Goal: Transaction & Acquisition: Purchase product/service

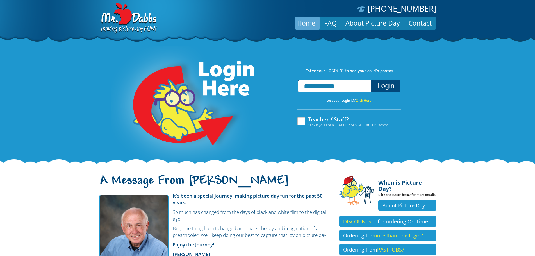
type input "**********"
click at [378, 80] on button "Login" at bounding box center [386, 86] width 29 height 13
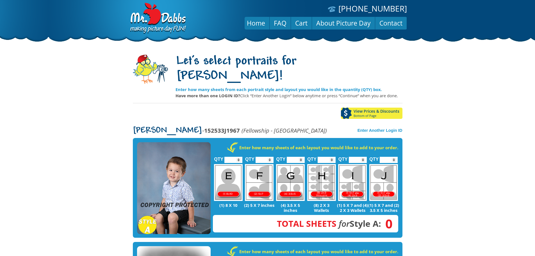
click at [361, 108] on link "View Prices & Discounts Bottom of Page" at bounding box center [372, 113] width 62 height 11
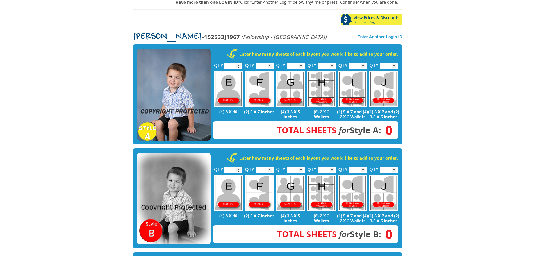
scroll to position [88, 0]
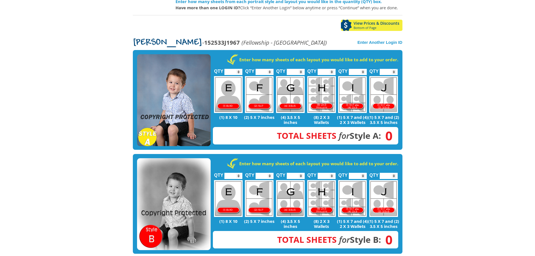
click at [302, 69] on input "*" at bounding box center [296, 72] width 18 height 6
type input "*"
click at [302, 69] on input "*" at bounding box center [296, 72] width 18 height 6
type input "*"
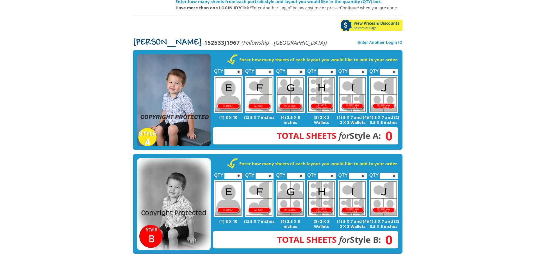
click at [270, 69] on input "*" at bounding box center [265, 72] width 18 height 6
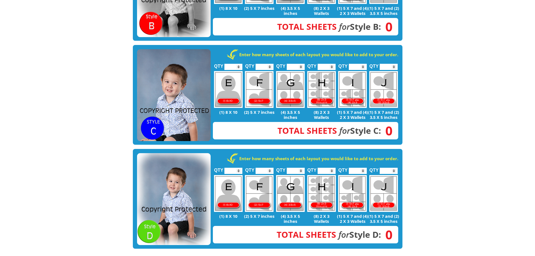
scroll to position [285, 0]
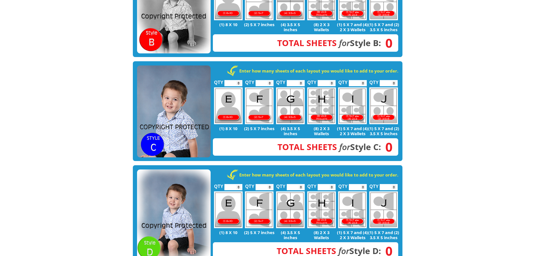
click at [332, 80] on input "*" at bounding box center [327, 83] width 18 height 6
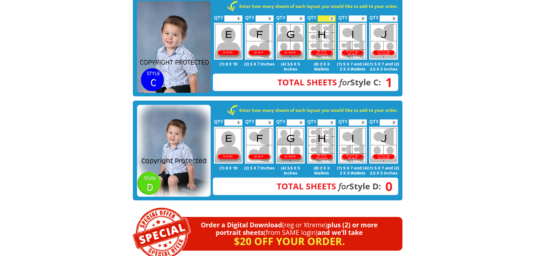
scroll to position [397, 0]
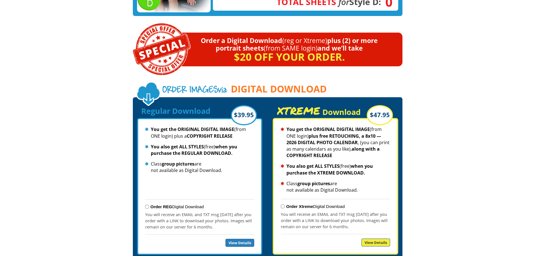
scroll to position [538, 0]
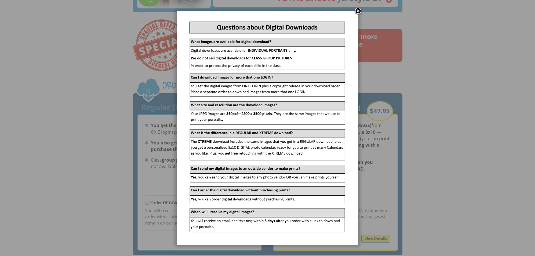
click at [358, 9] on link at bounding box center [358, 11] width 8 height 8
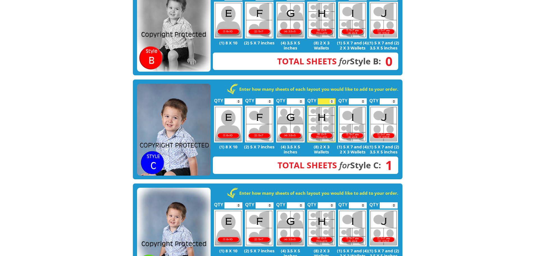
scroll to position [257, 0]
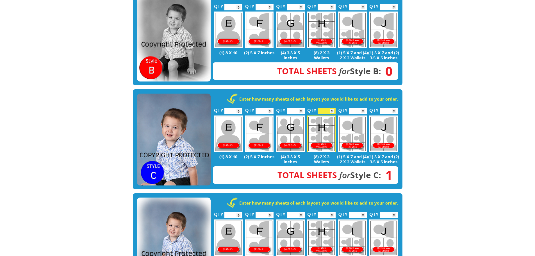
click at [331, 108] on input "*" at bounding box center [327, 111] width 18 height 6
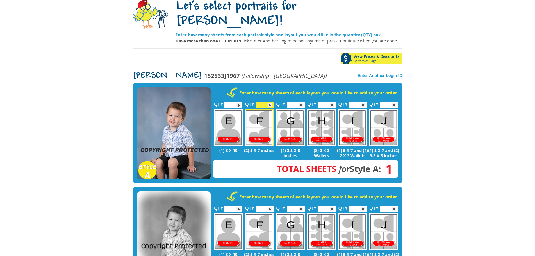
scroll to position [32, 0]
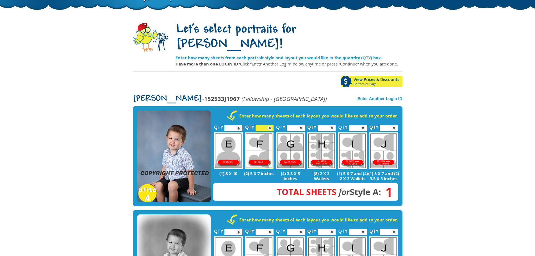
type input "*"
click at [270, 125] on input "*" at bounding box center [265, 128] width 18 height 6
click at [83, 74] on body "[PHONE_NUMBER] Menu Home FAQ Cart About Picture Day Contact Let's select portra…" at bounding box center [267, 96] width 535 height 256
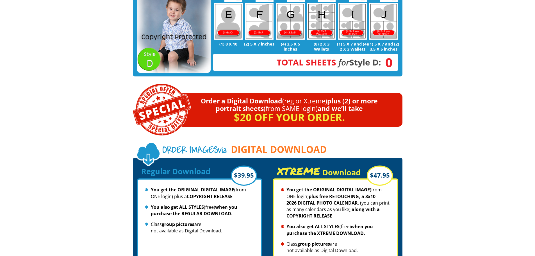
scroll to position [481, 0]
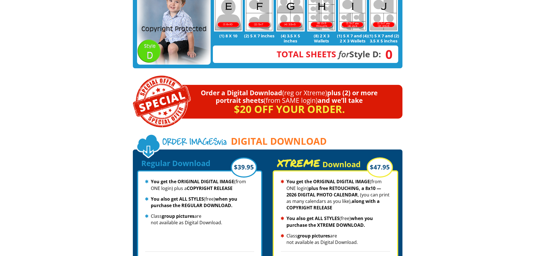
drag, startPoint x: 79, startPoint y: 75, endPoint x: 102, endPoint y: 60, distance: 27.1
